Goal: Transaction & Acquisition: Purchase product/service

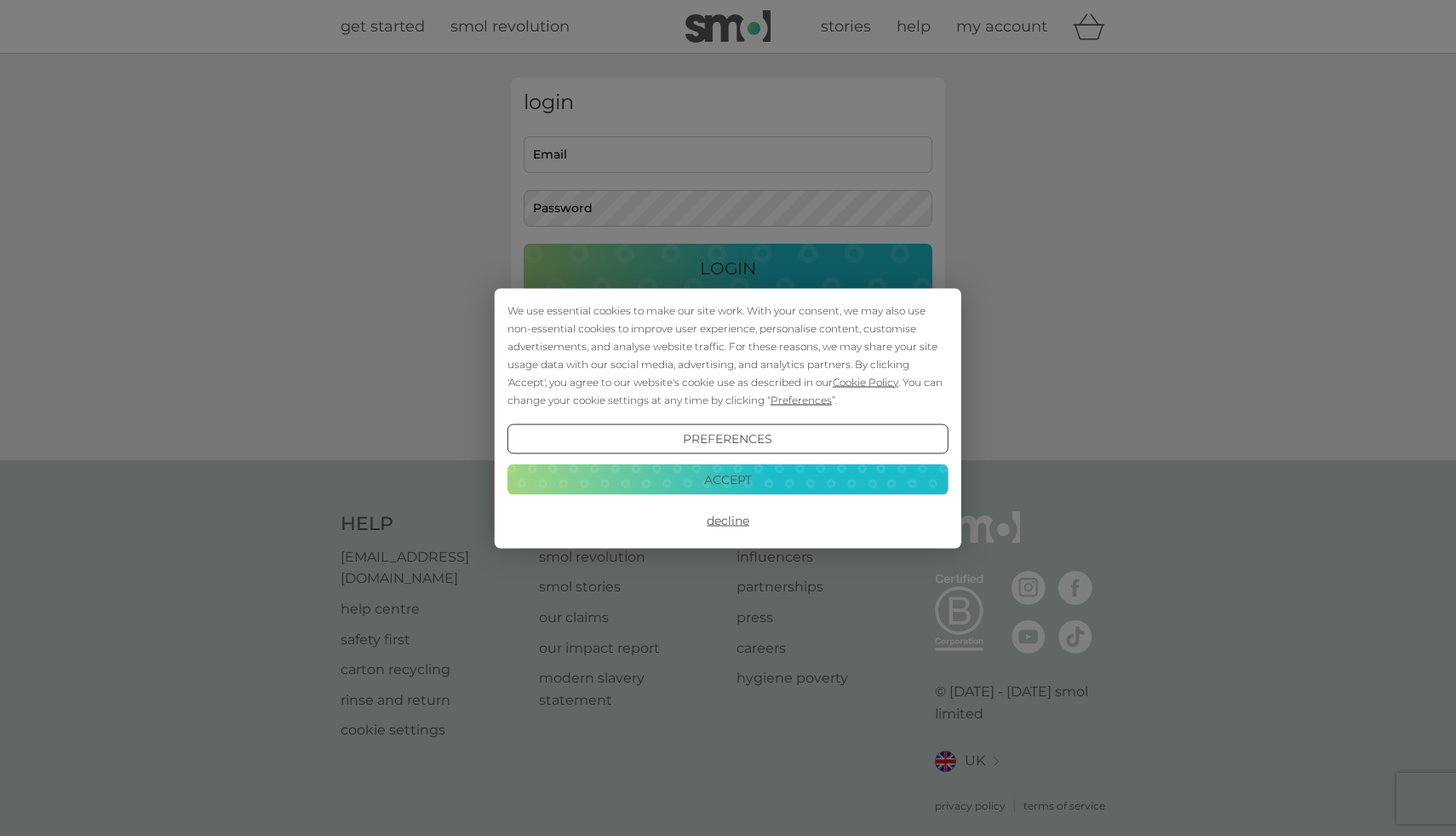
type input "chamann23@yahoo.co.uk"
click at [742, 513] on button "Decline" at bounding box center [728, 520] width 441 height 30
type input "chamann23@yahoo.co.uk"
click at [708, 524] on button "Decline" at bounding box center [728, 520] width 441 height 30
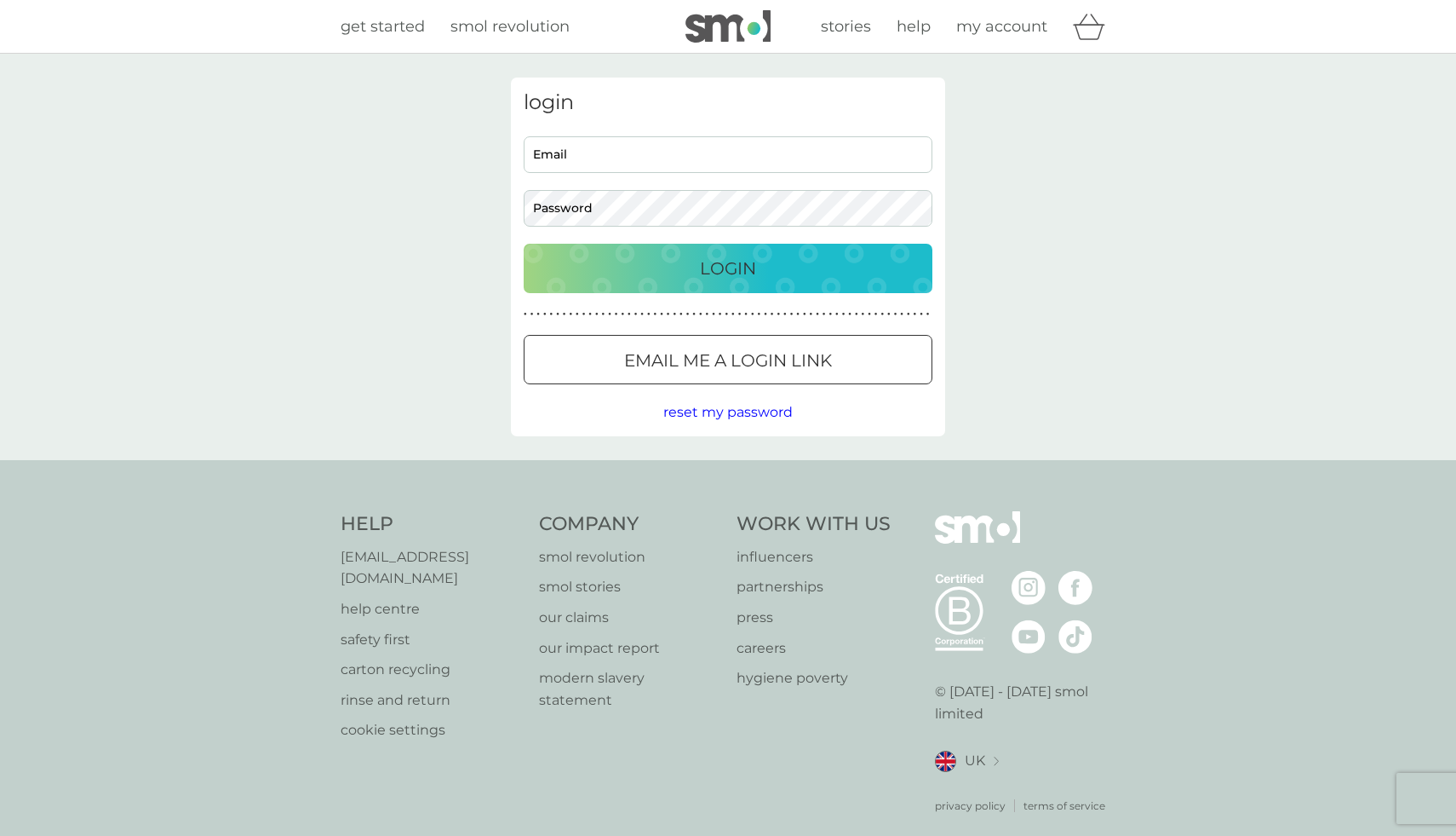
type input "chamann23@yahoo.co.uk"
click at [711, 263] on p "Login" at bounding box center [728, 268] width 56 height 27
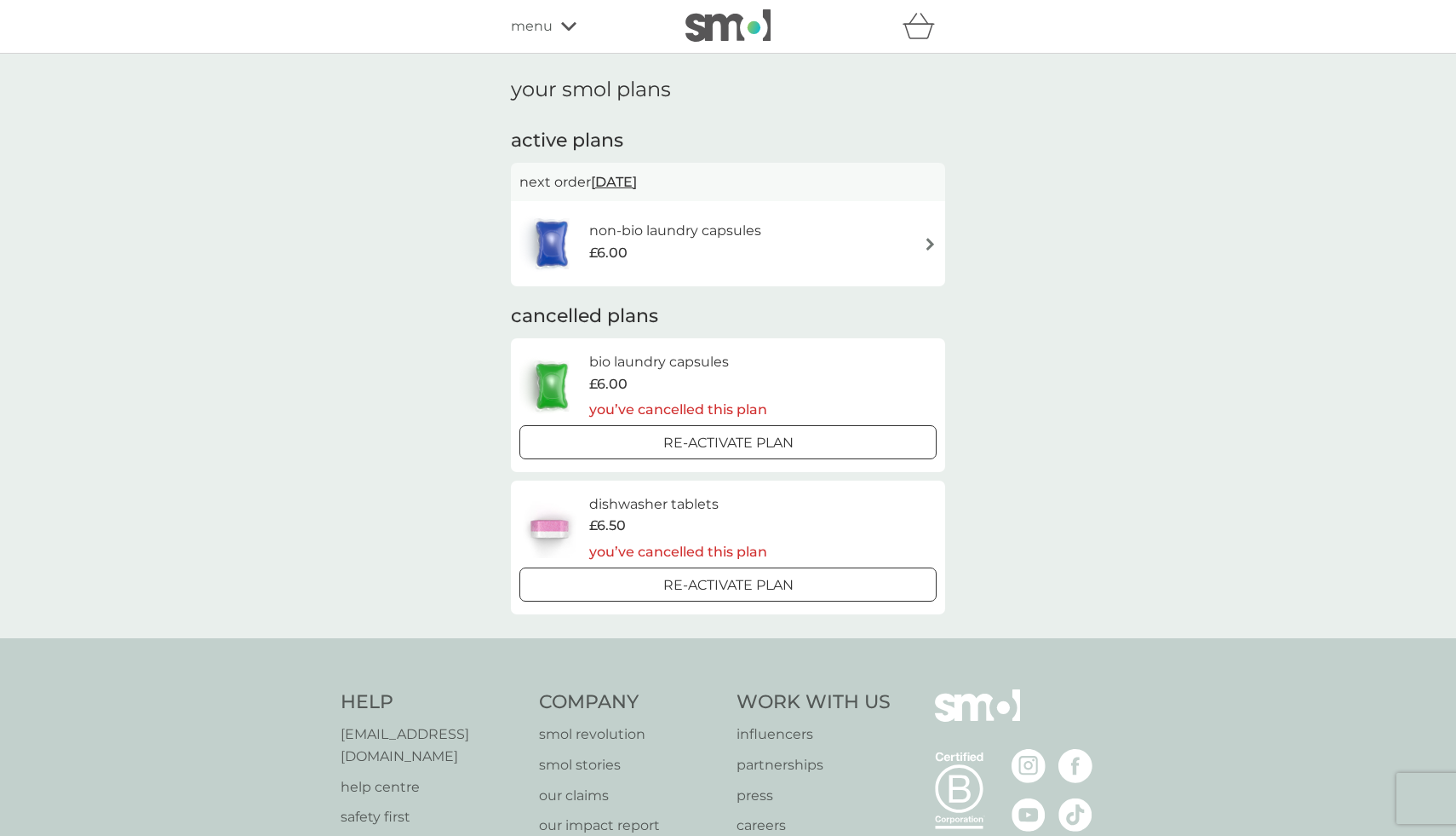
click at [527, 22] on span "menu" at bounding box center [532, 26] width 42 height 22
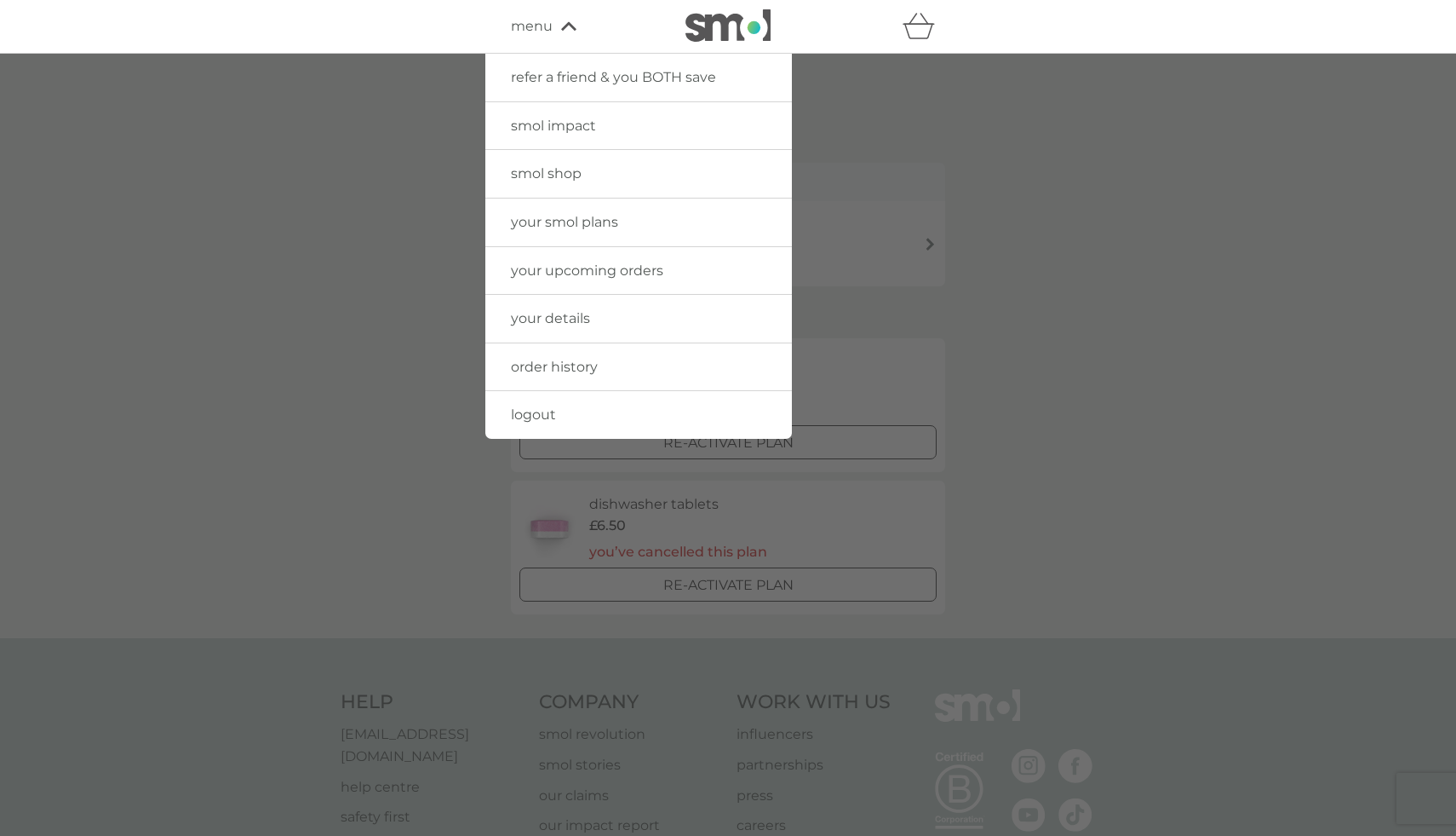
click at [302, 113] on div at bounding box center [728, 472] width 1456 height 836
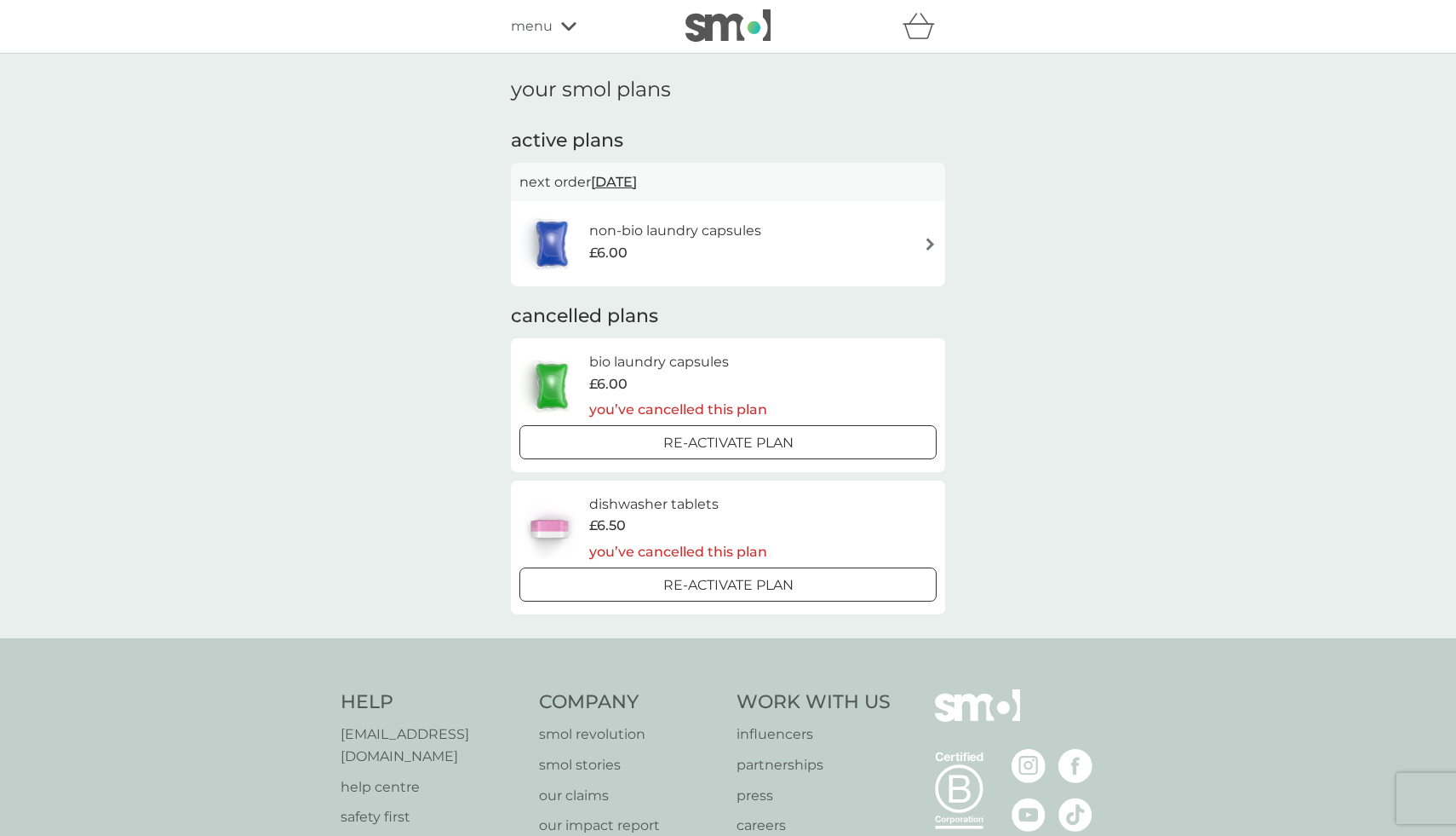
click at [712, 17] on img at bounding box center [728, 25] width 85 height 32
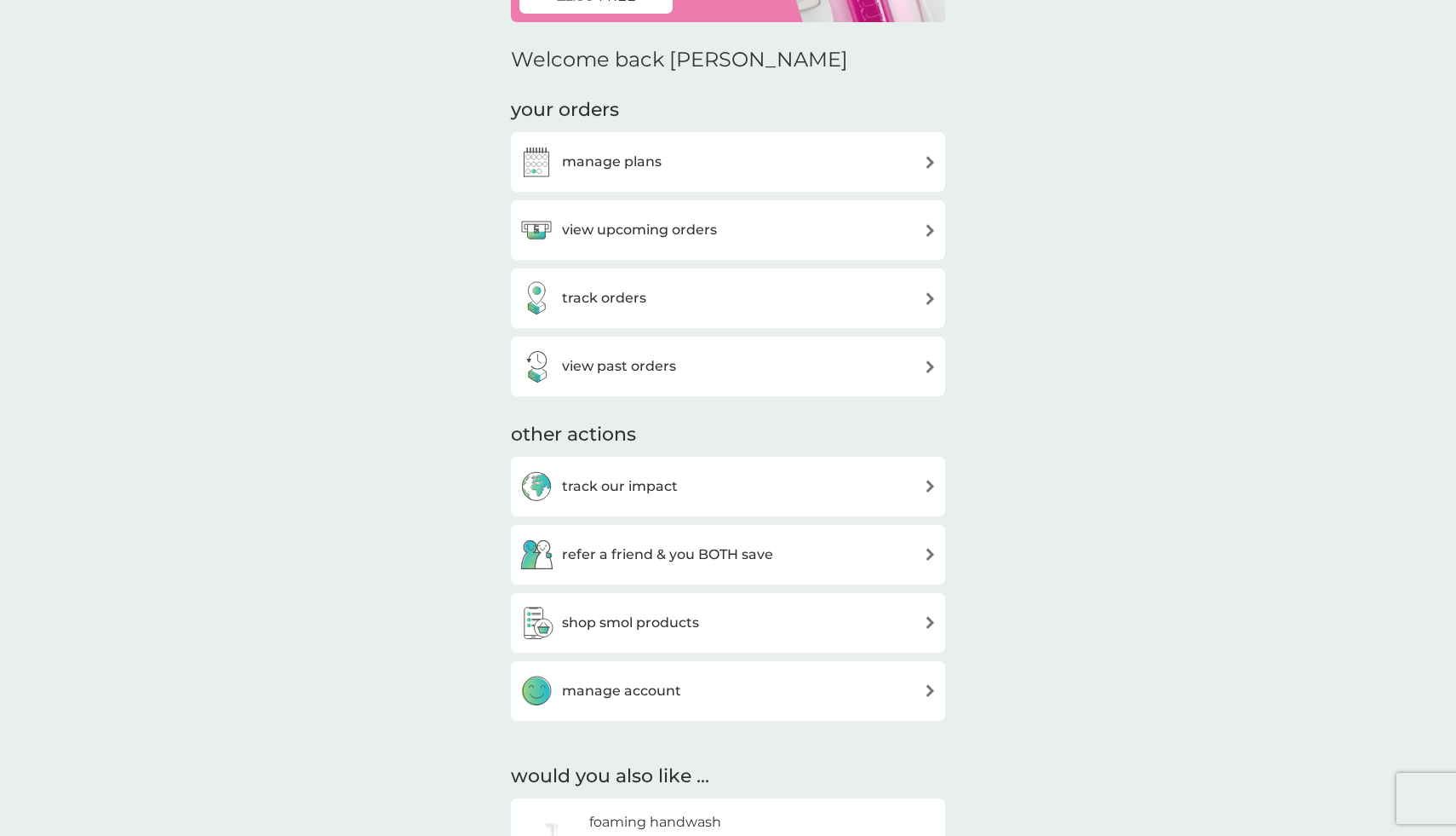
scroll to position [168, 0]
click at [624, 226] on h3 "view upcoming orders" at bounding box center [639, 231] width 155 height 22
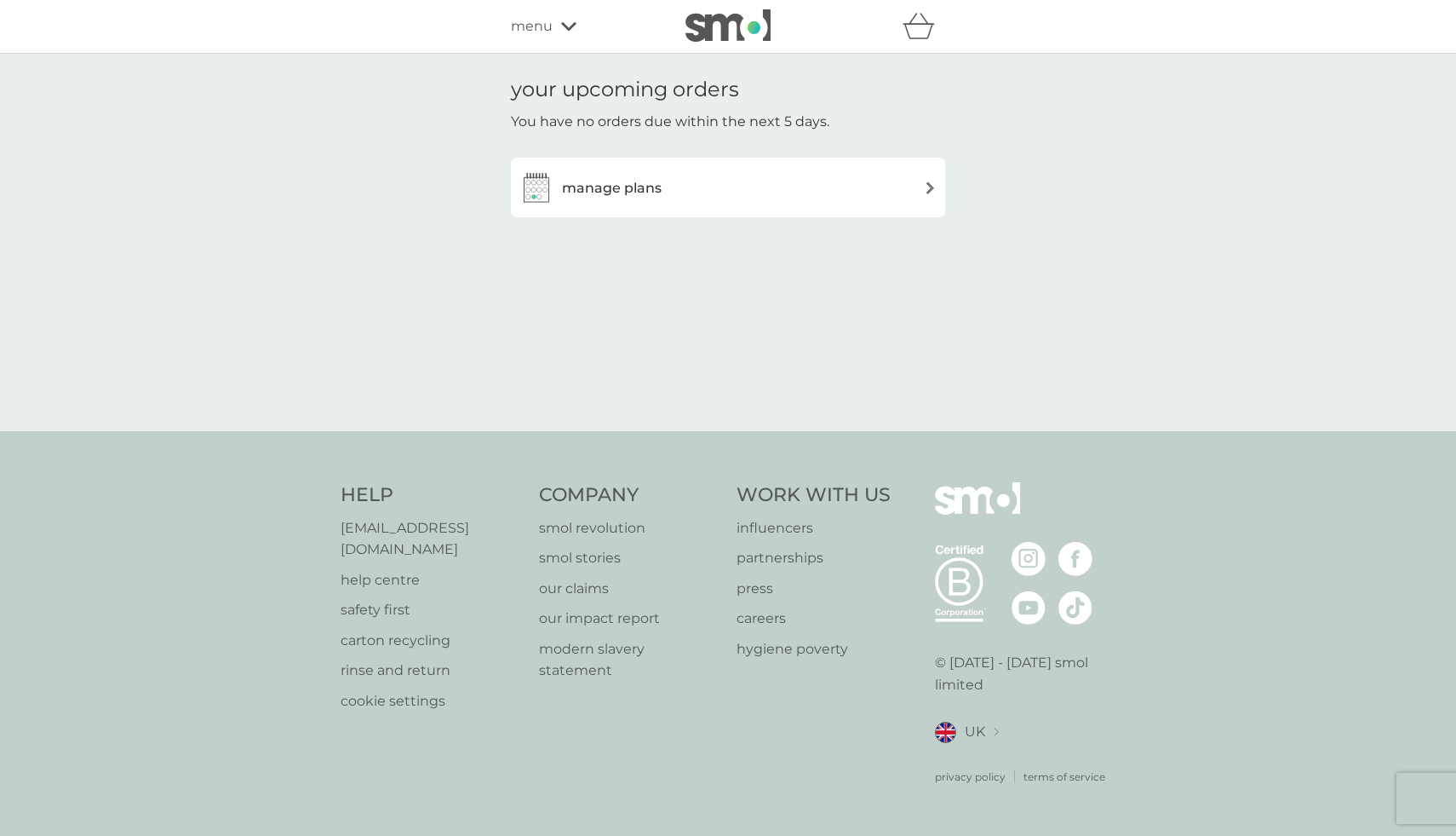
click at [618, 191] on h3 "manage plans" at bounding box center [612, 188] width 100 height 22
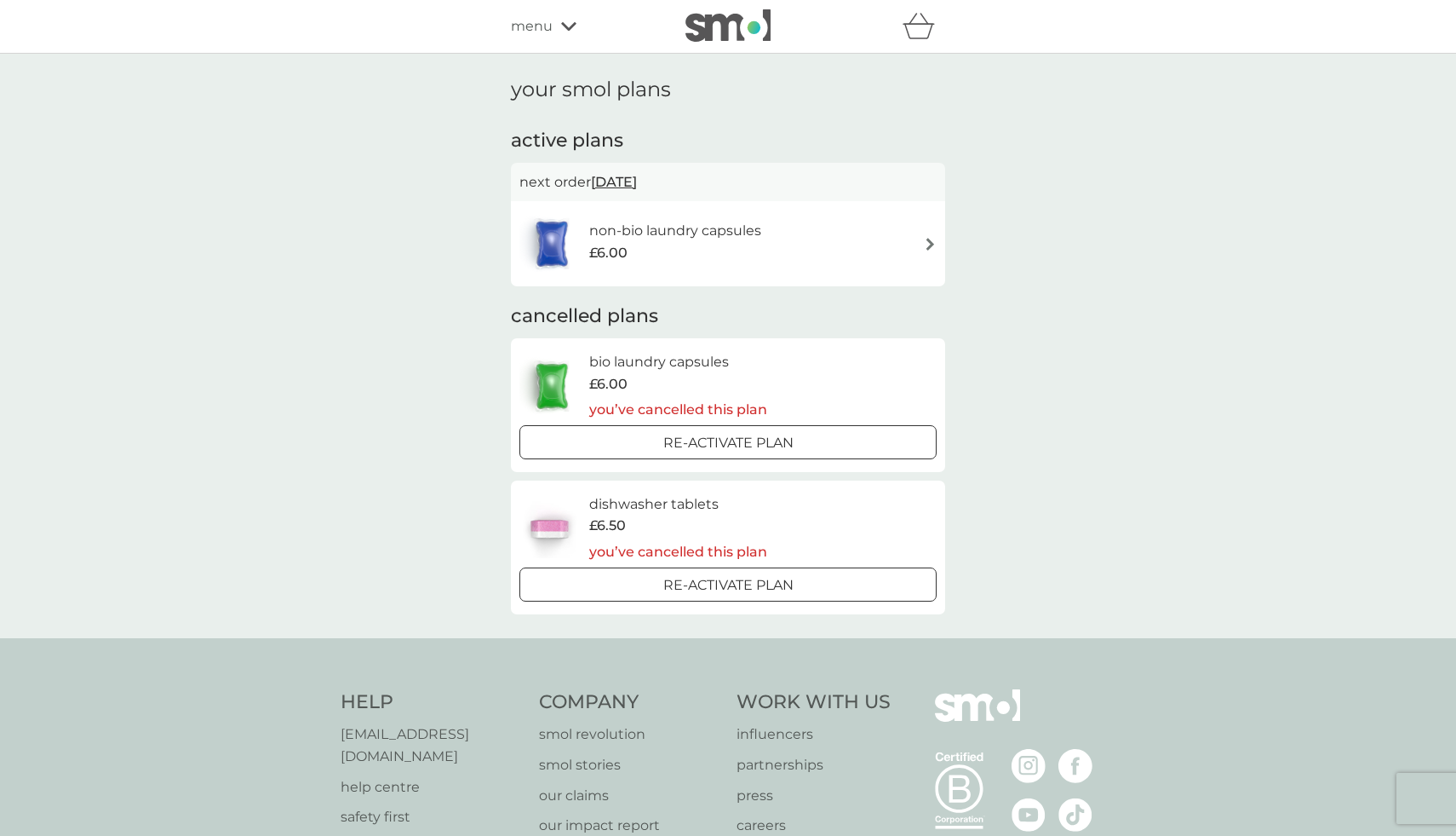
click at [611, 248] on span "£6.00" at bounding box center [608, 252] width 38 height 22
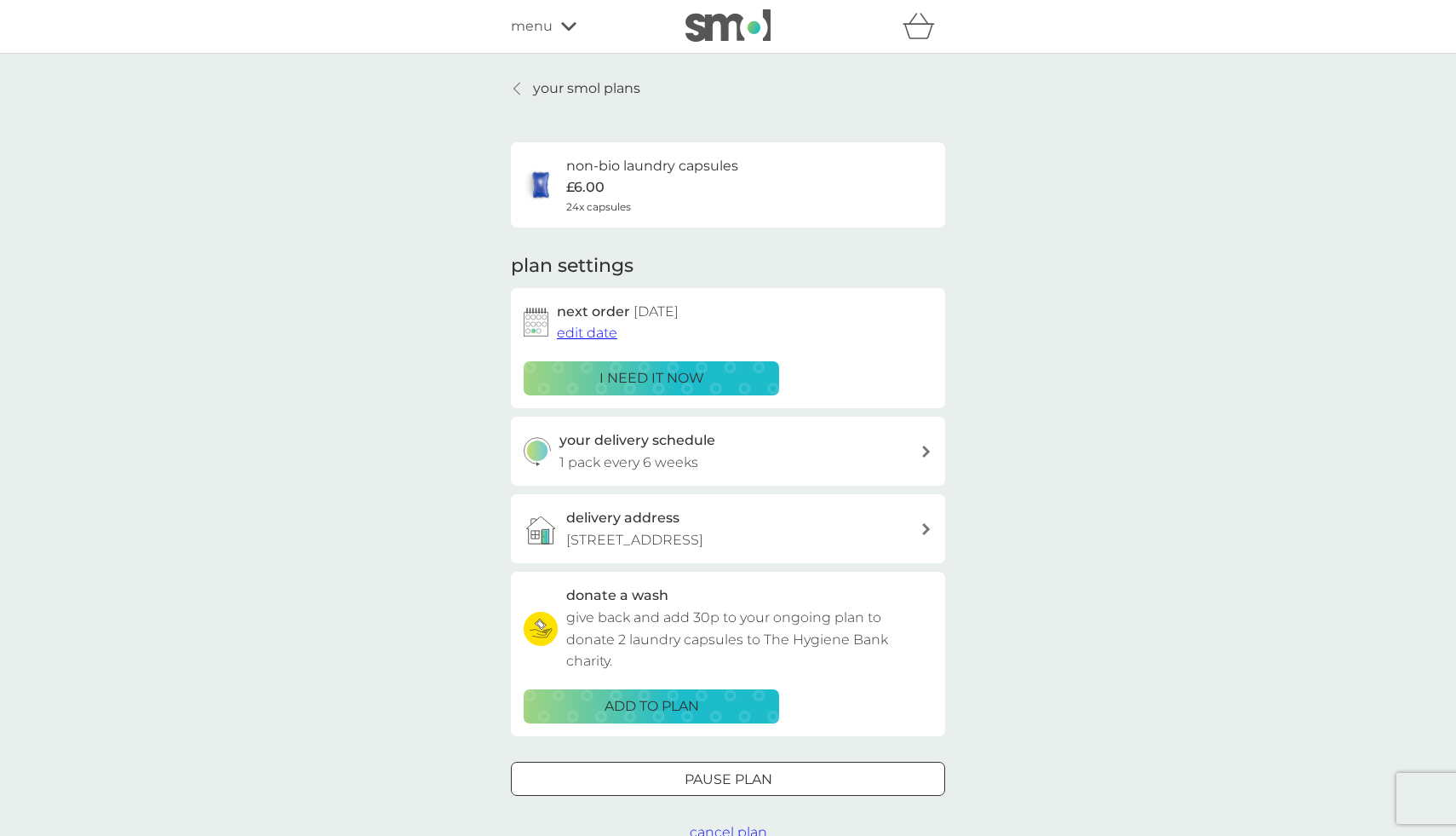
click at [632, 375] on p "i need it now" at bounding box center [652, 377] width 105 height 22
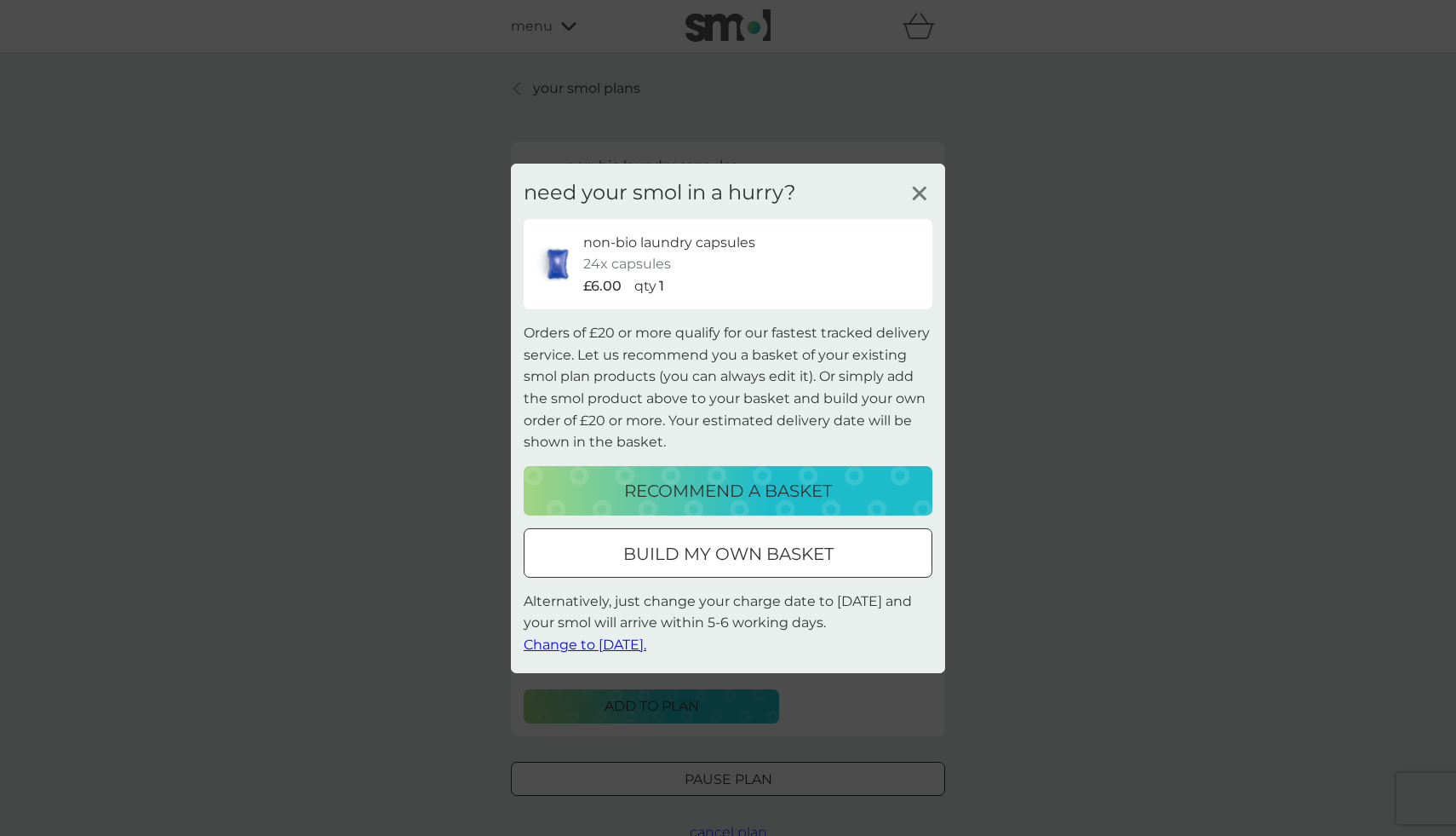
click at [718, 493] on p "recommend a basket" at bounding box center [728, 490] width 208 height 27
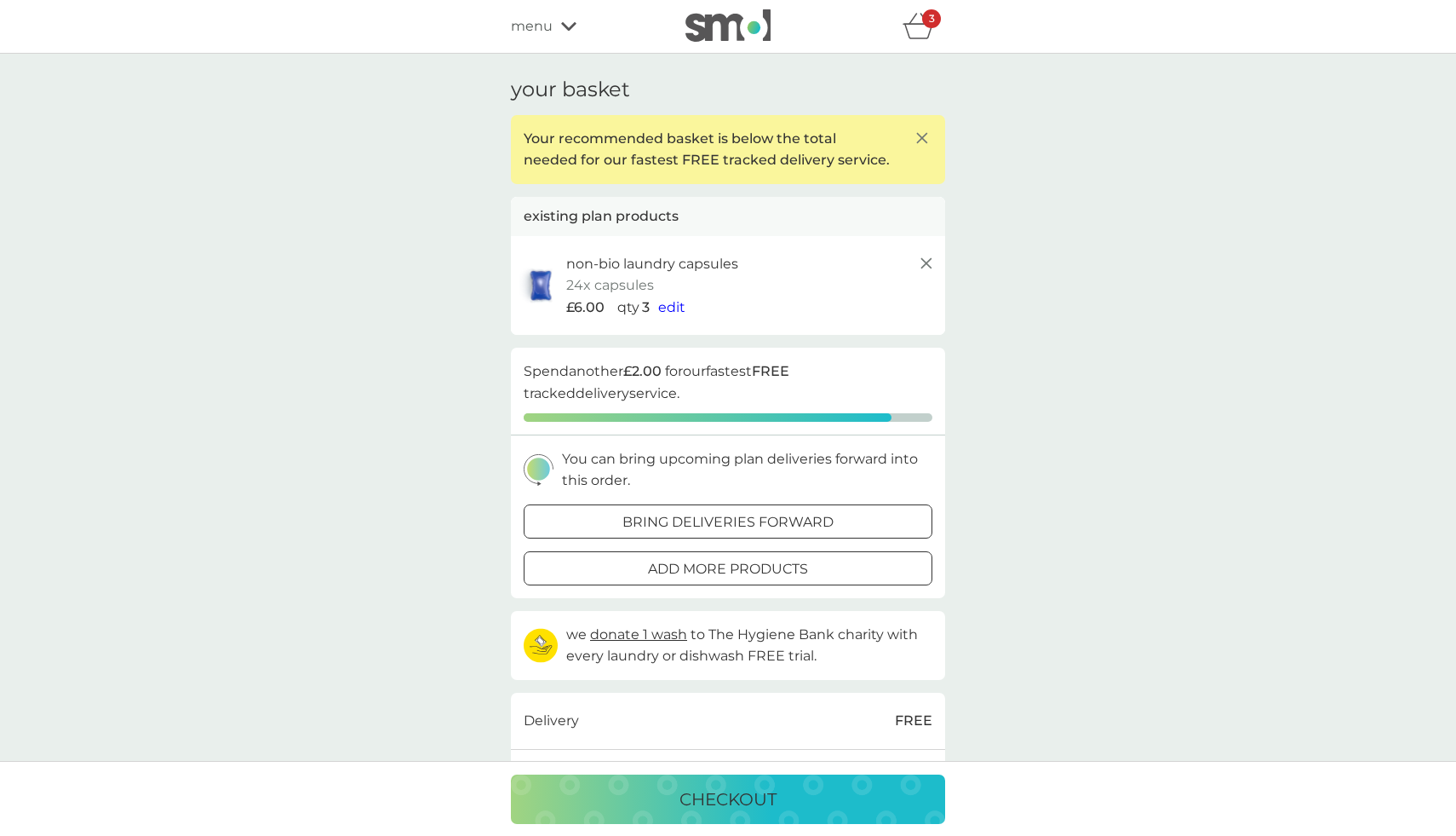
click at [678, 307] on span "edit" at bounding box center [672, 307] width 27 height 17
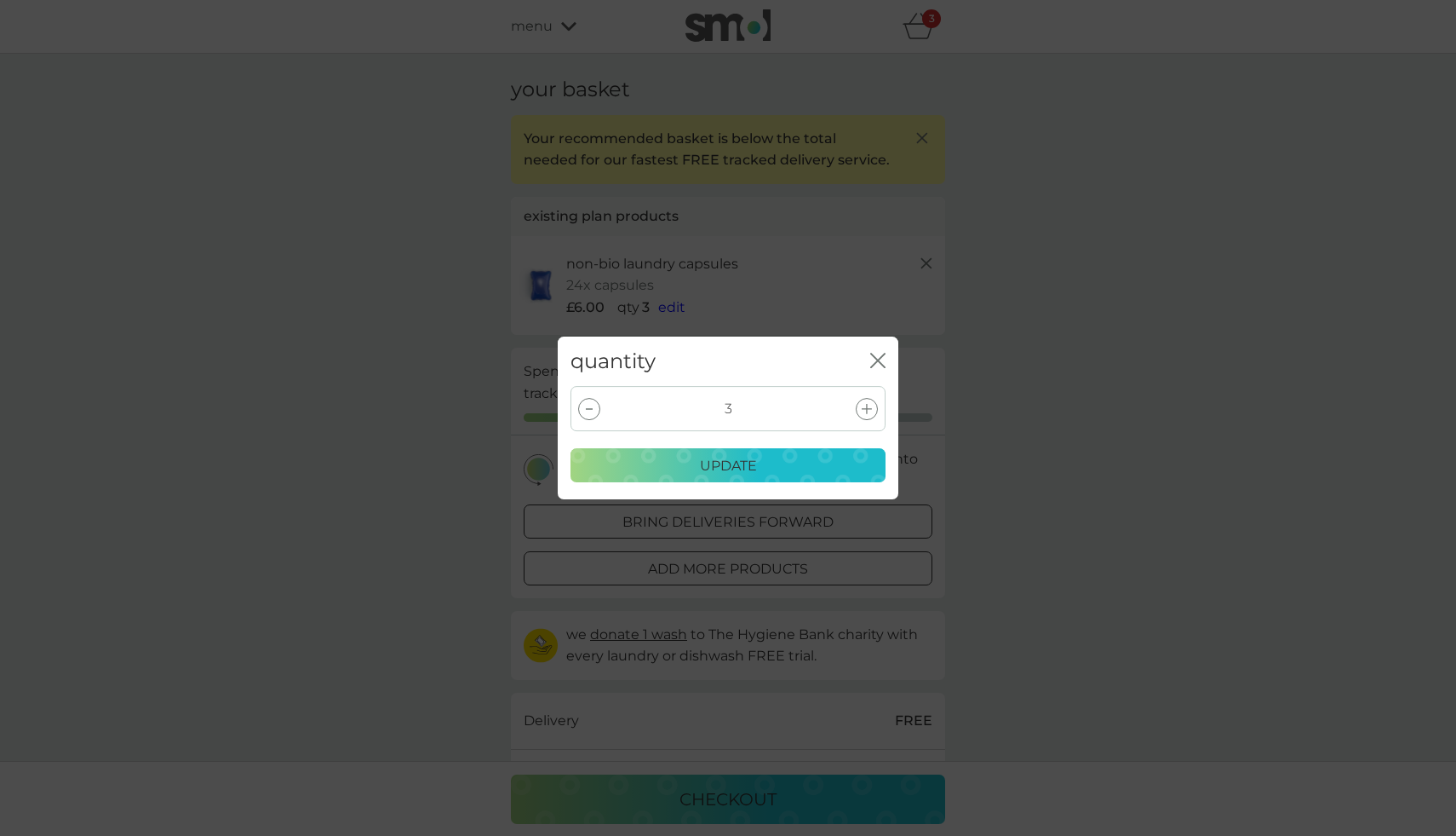
click at [588, 409] on div at bounding box center [589, 408] width 22 height 22
click at [725, 467] on p "update" at bounding box center [729, 465] width 57 height 22
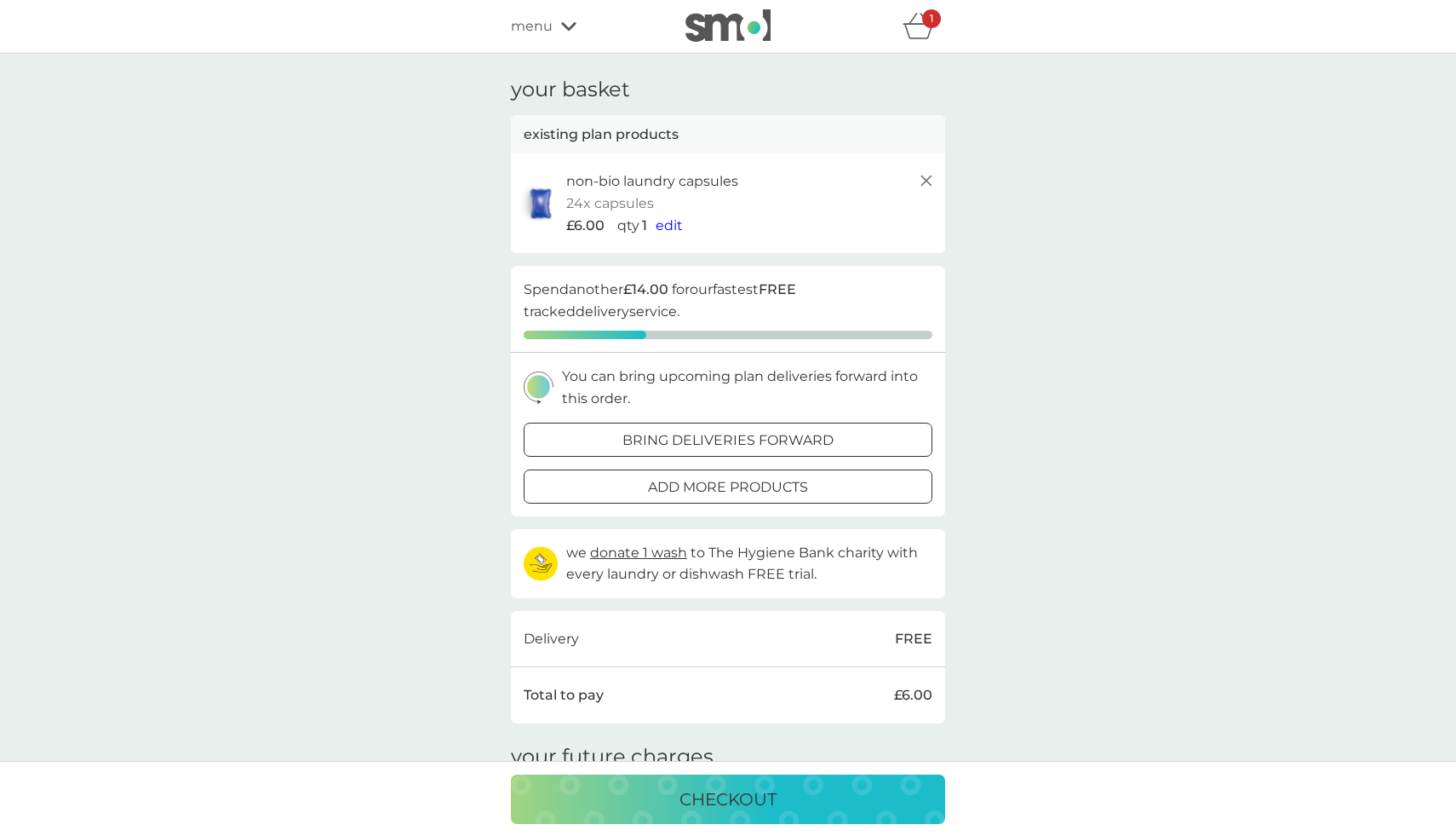
click at [933, 34] on icon "basket" at bounding box center [918, 26] width 32 height 26
click at [927, 28] on icon "basket" at bounding box center [918, 26] width 32 height 26
click at [545, 31] on span "menu" at bounding box center [532, 26] width 42 height 22
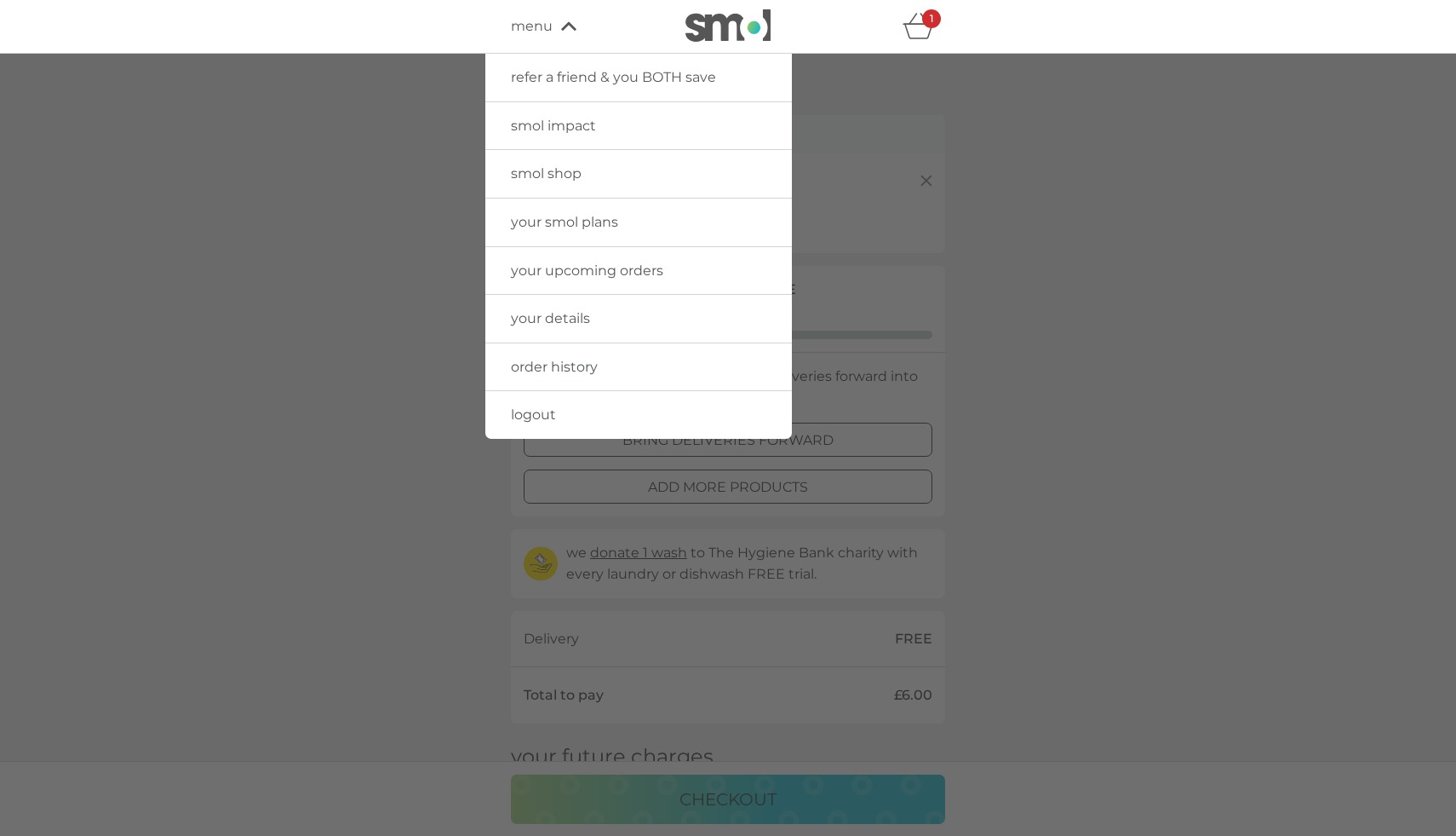
click at [559, 171] on span "smol shop" at bounding box center [546, 173] width 70 height 17
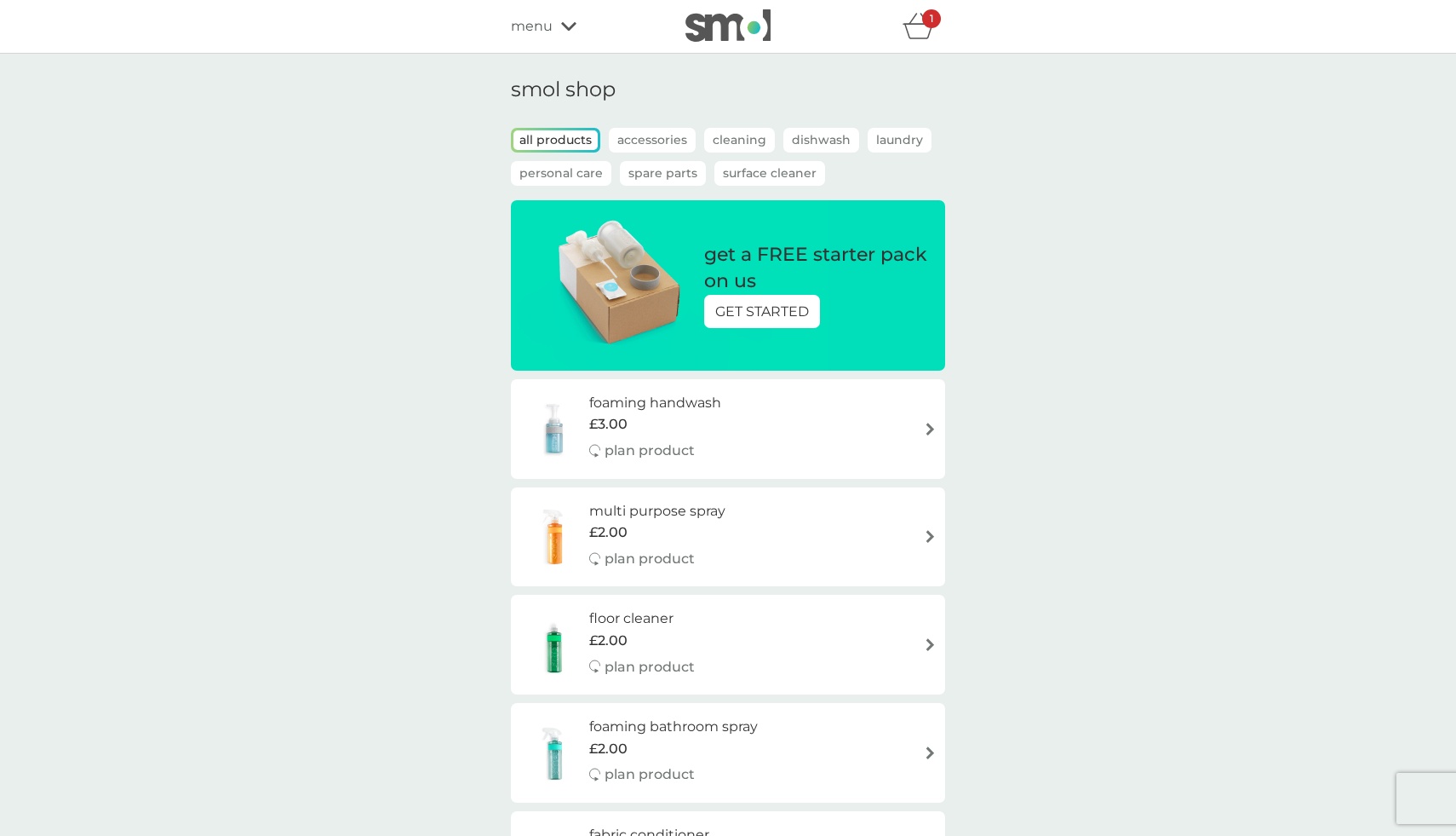
click at [924, 33] on icon "basket" at bounding box center [918, 26] width 32 height 26
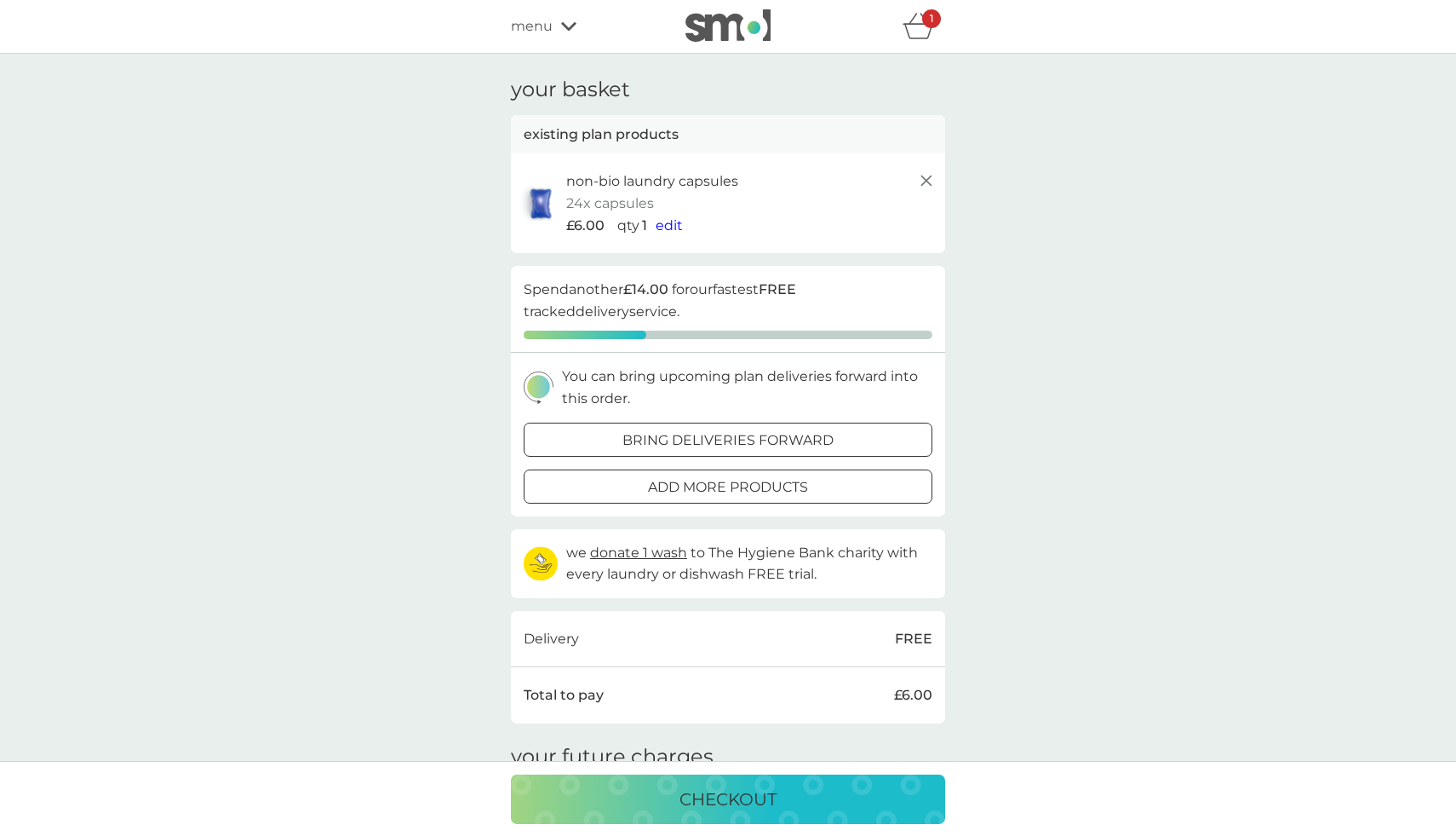
click at [754, 796] on p "checkout" at bounding box center [728, 799] width 97 height 27
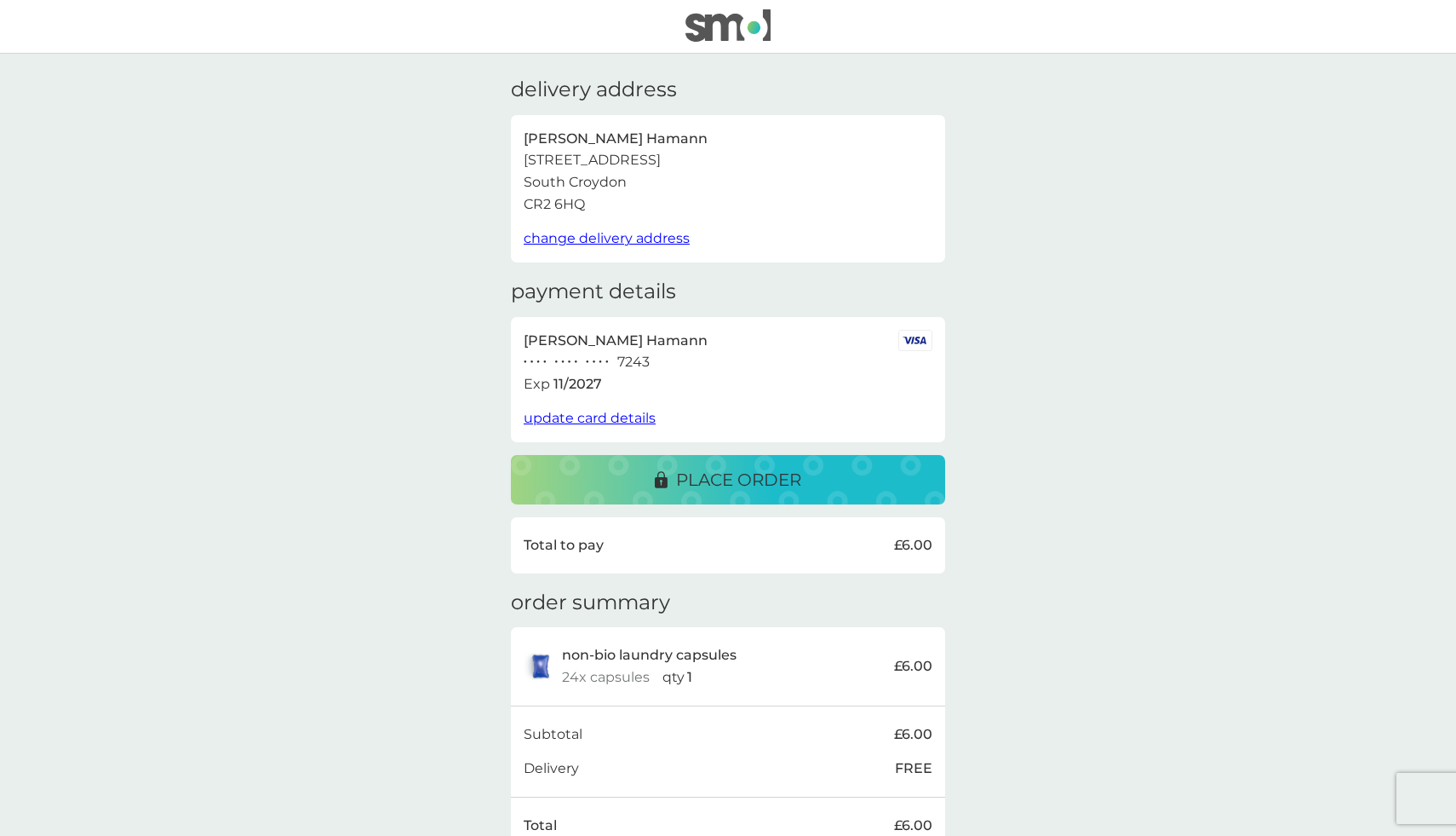
scroll to position [155, 0]
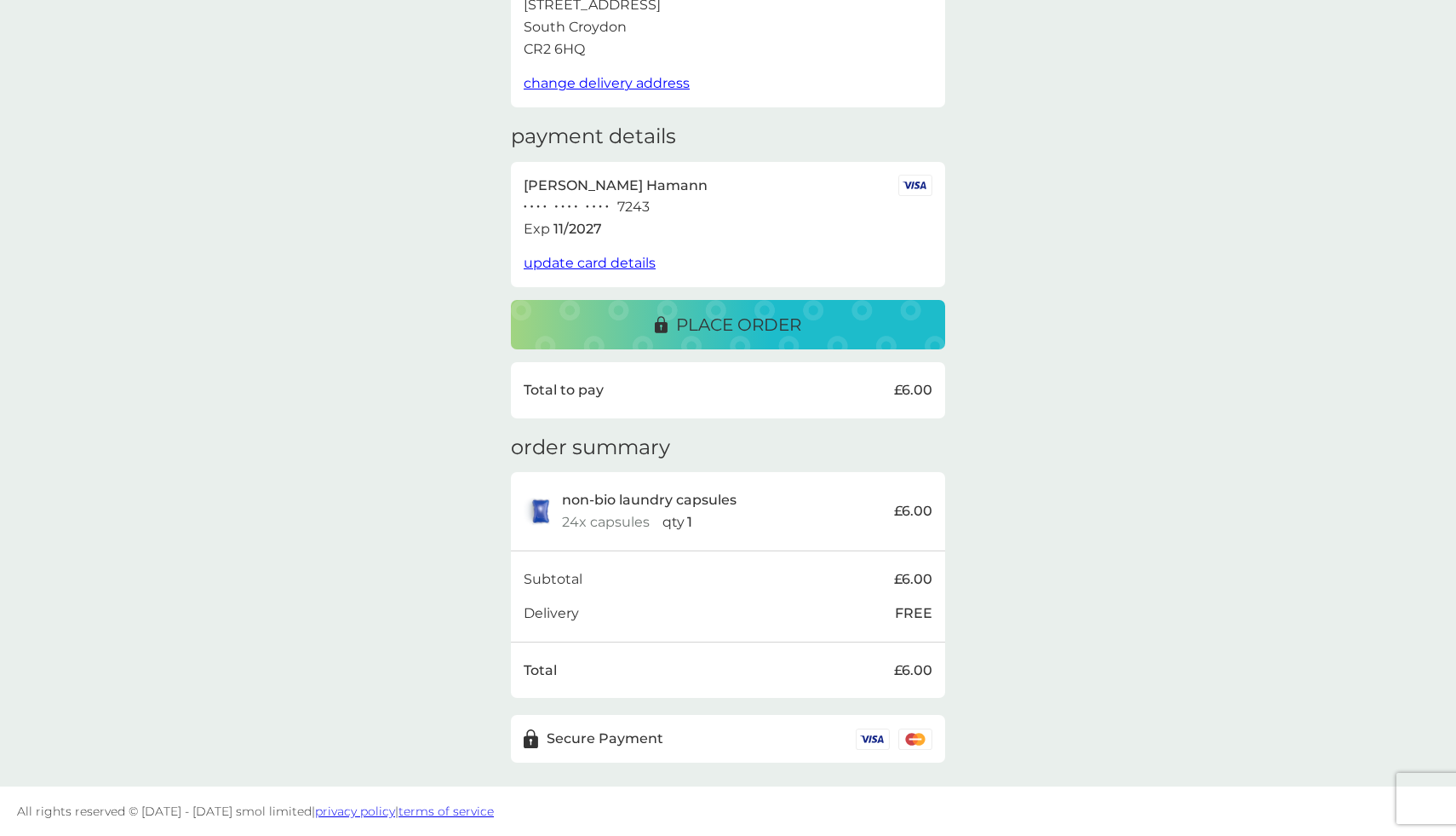
click at [685, 334] on p "place order" at bounding box center [738, 324] width 125 height 27
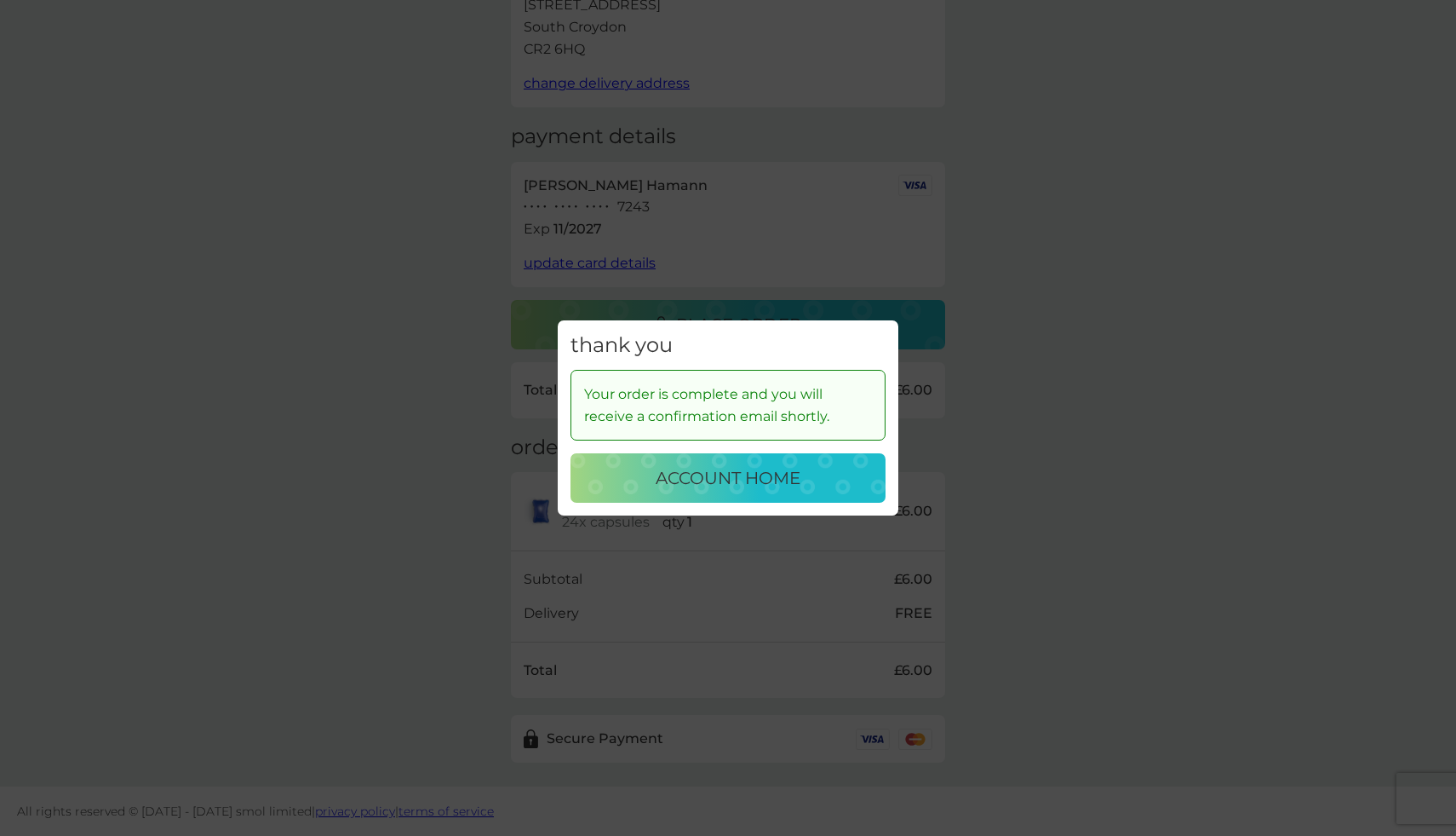
click at [710, 481] on p "account home" at bounding box center [728, 477] width 145 height 27
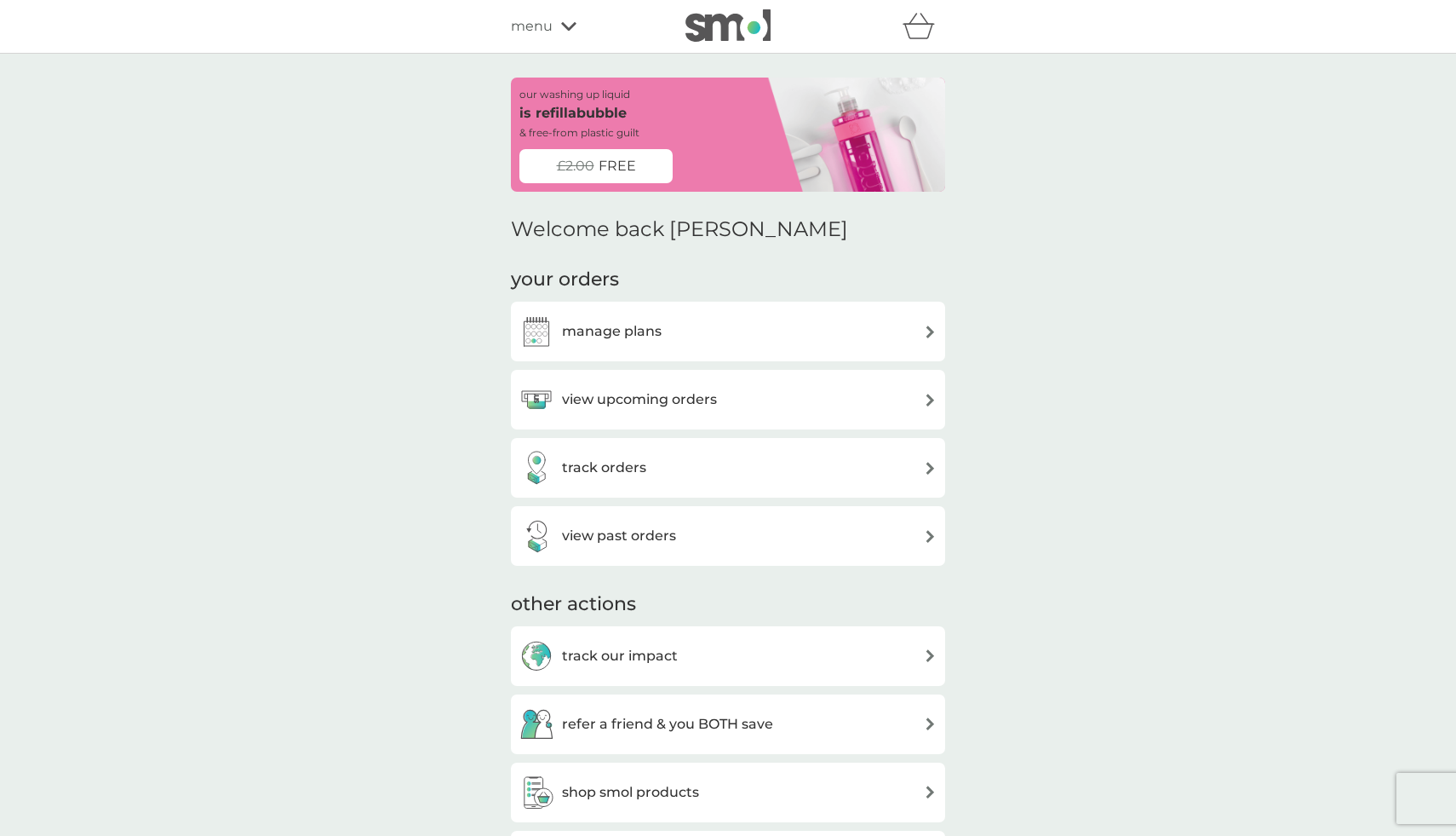
click at [544, 32] on span "menu" at bounding box center [532, 26] width 42 height 22
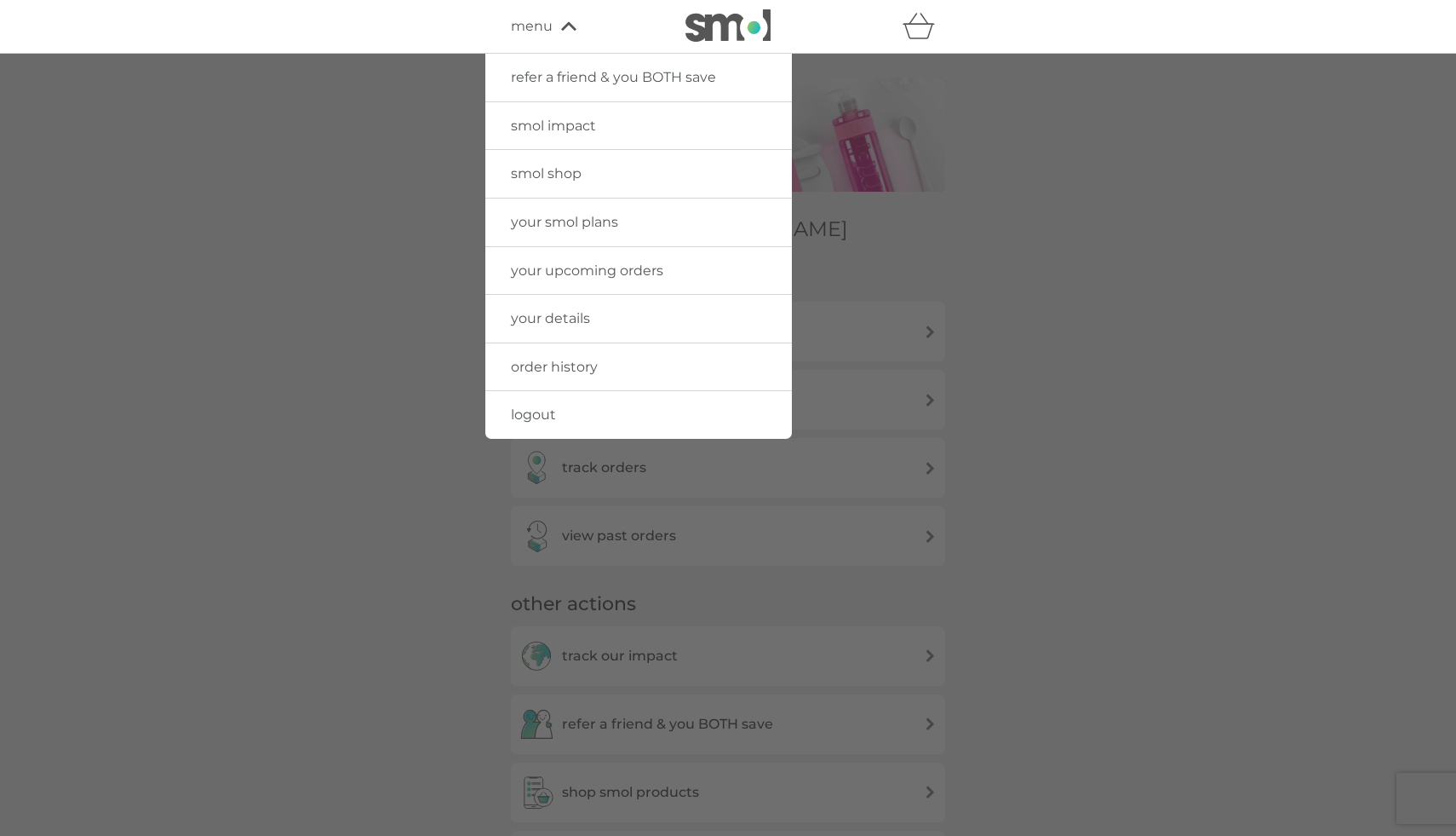
click at [546, 417] on span "logout" at bounding box center [533, 415] width 45 height 17
